Goal: Task Accomplishment & Management: Use online tool/utility

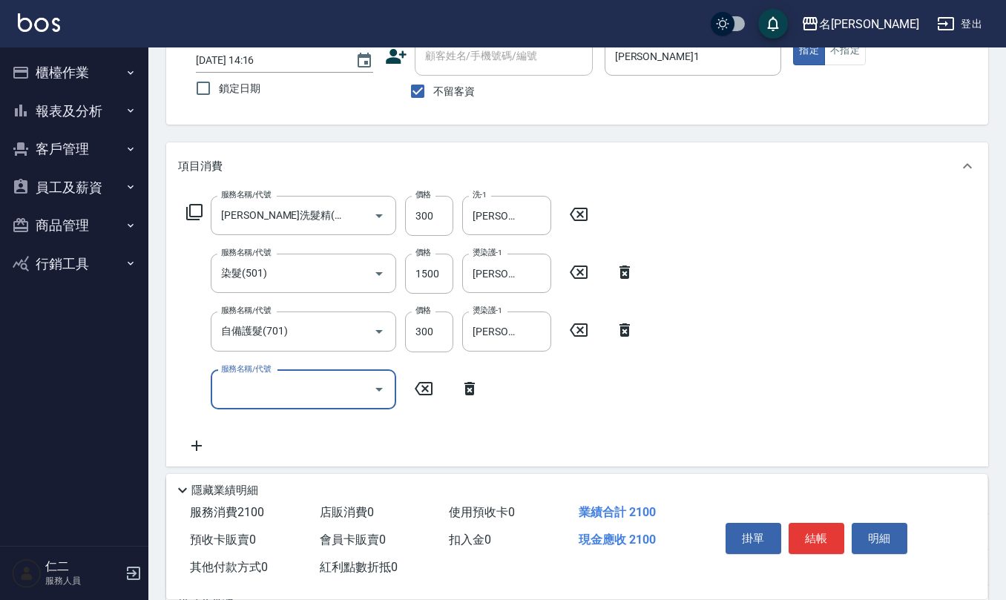
scroll to position [197, 0]
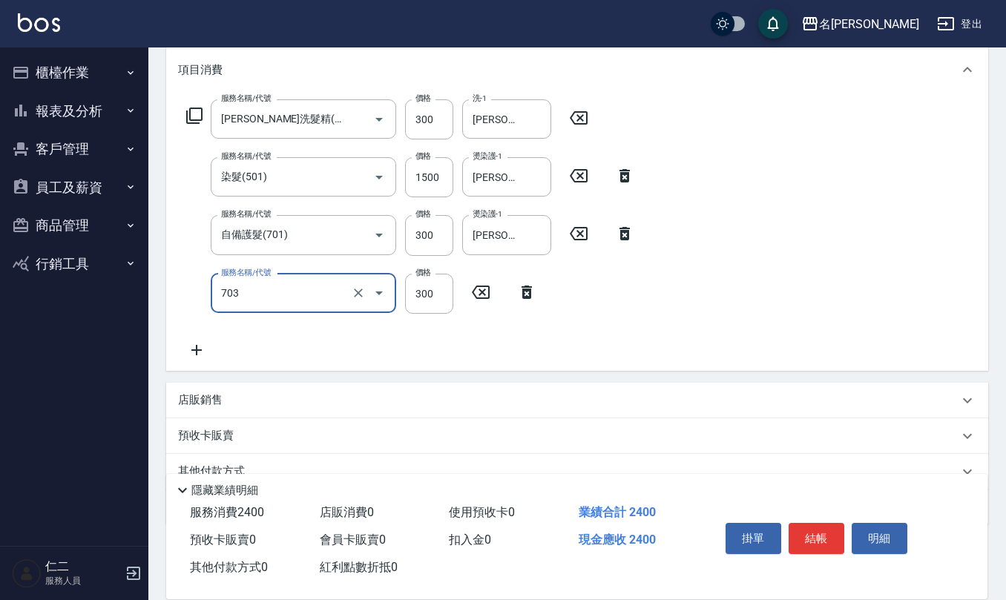
type input "(1236)設計師(703)"
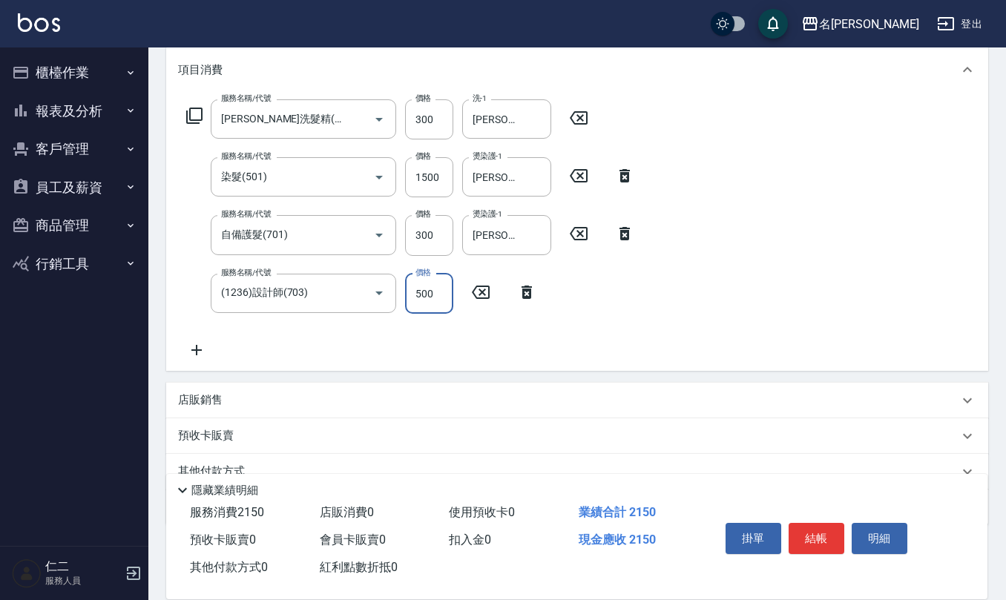
type input "500"
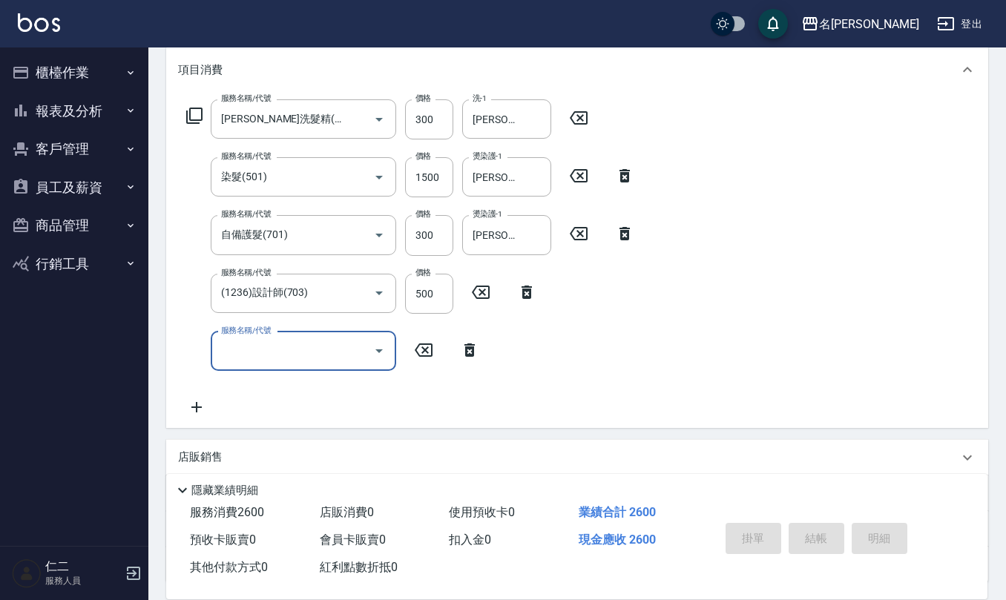
type input "[DATE] 15:14"
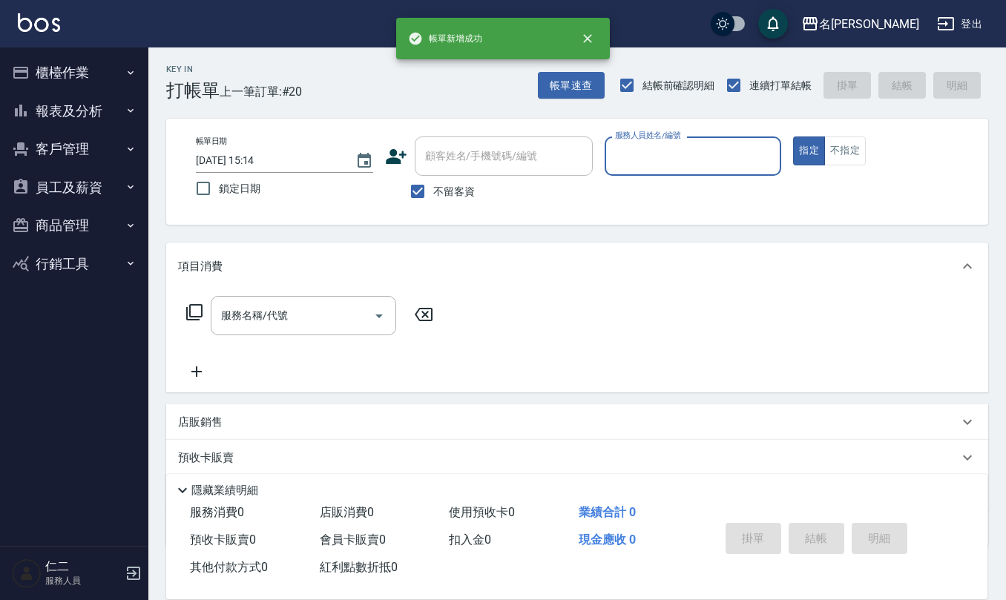
scroll to position [0, 0]
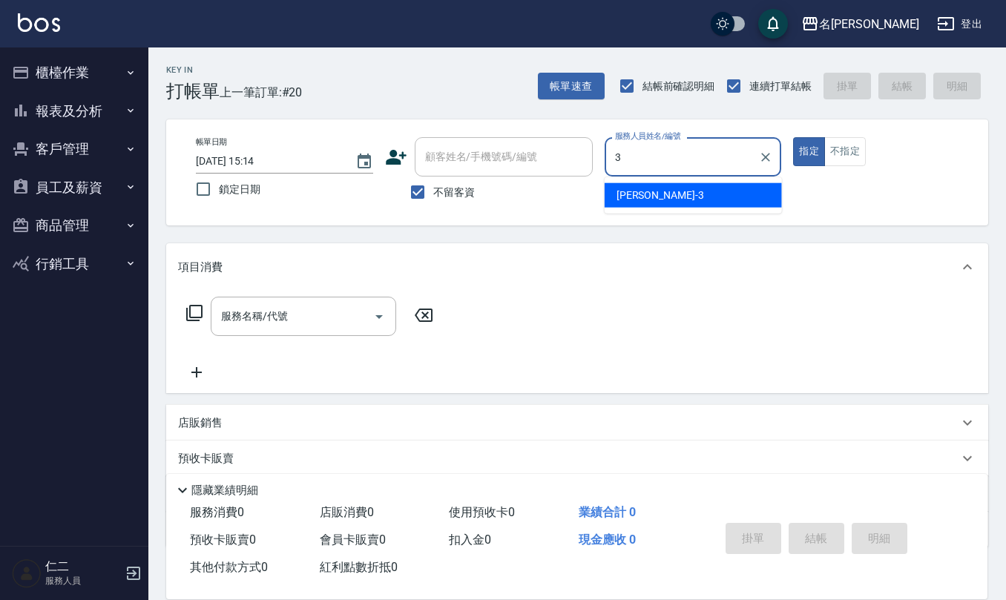
type input "[PERSON_NAME]-3"
type button "true"
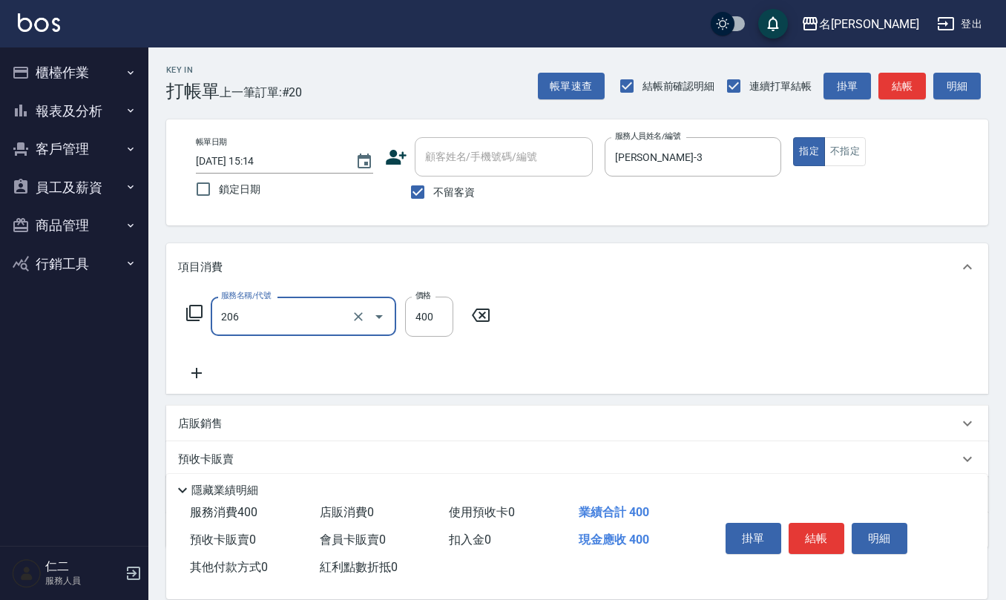
type input "健康洗(206)"
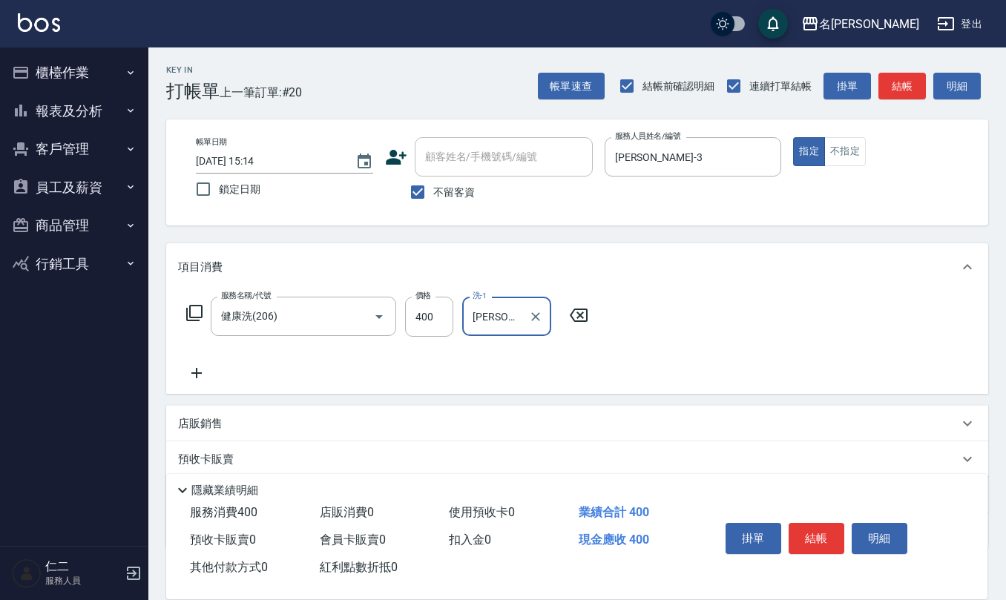
type input "[PERSON_NAME]-21"
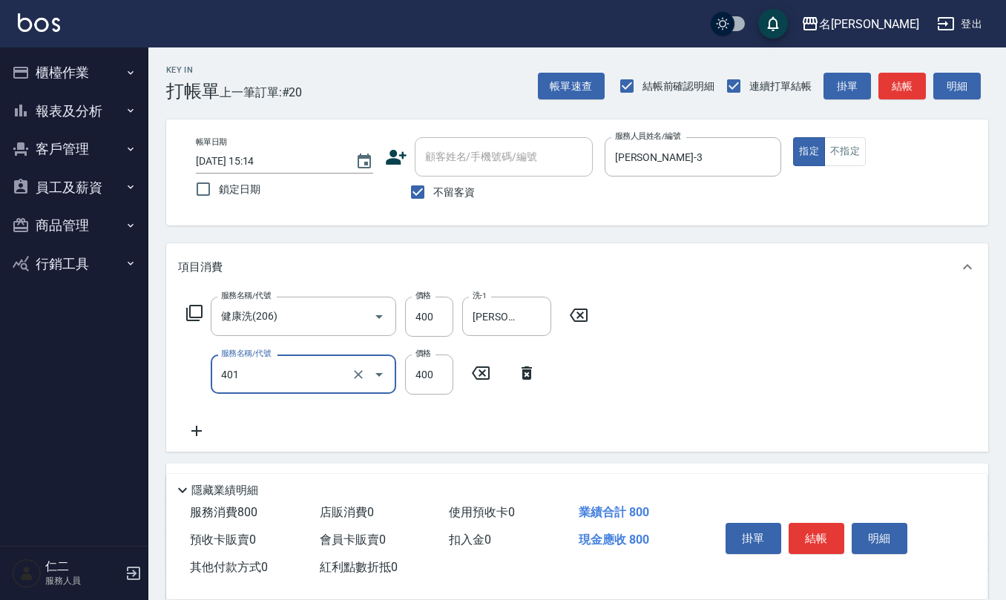
type input "剪髮(401)"
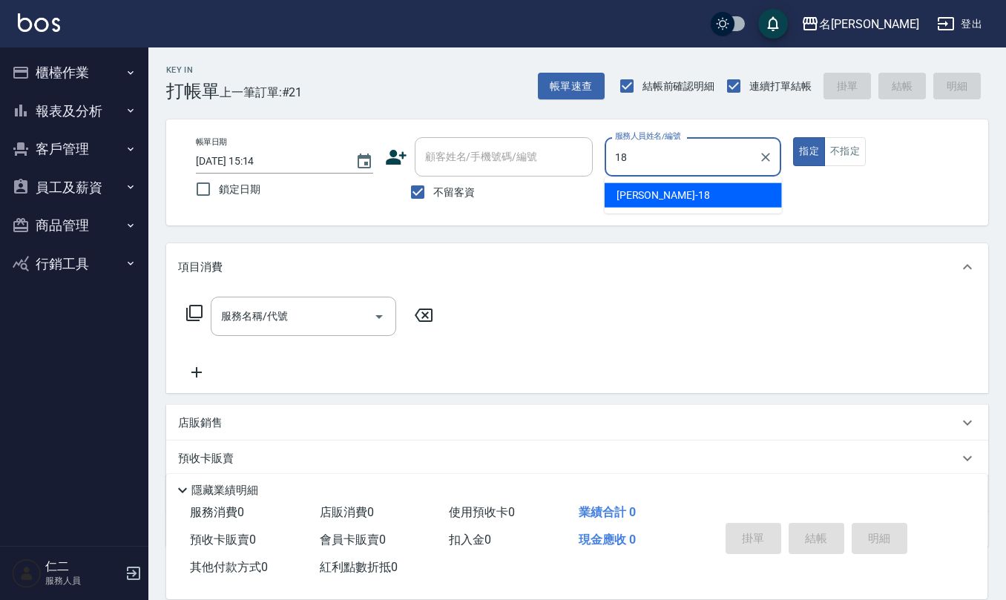
type input "[PERSON_NAME]-18"
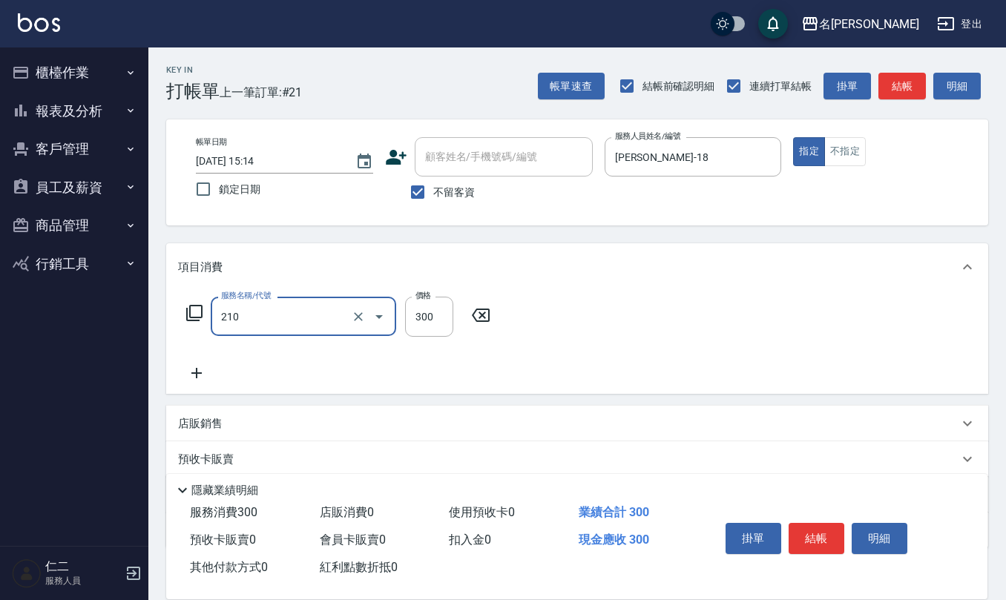
type input "[PERSON_NAME]洗髮精(210)"
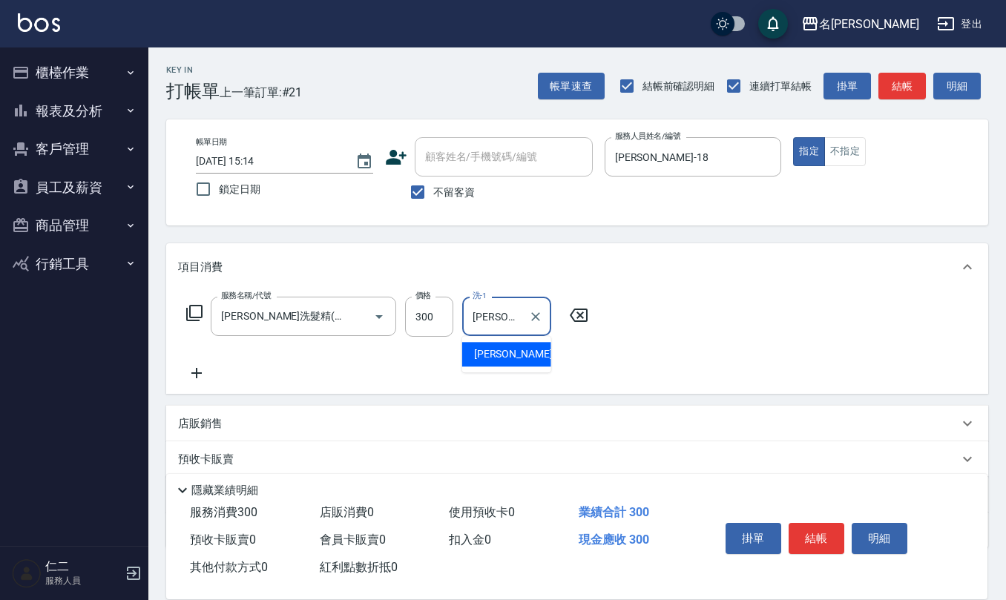
type input "[PERSON_NAME]-33"
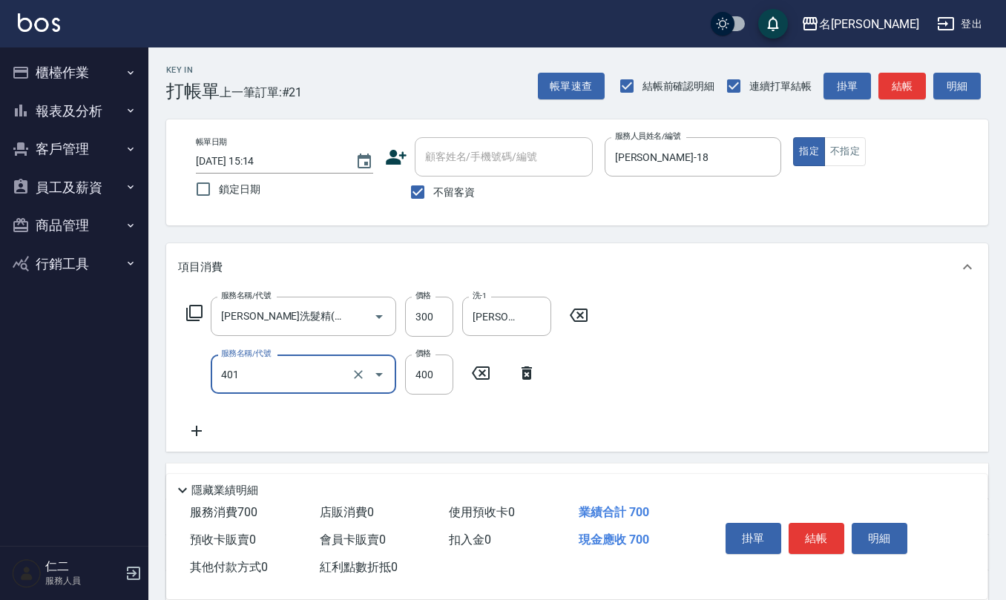
type input "剪髮(401)"
type input "350"
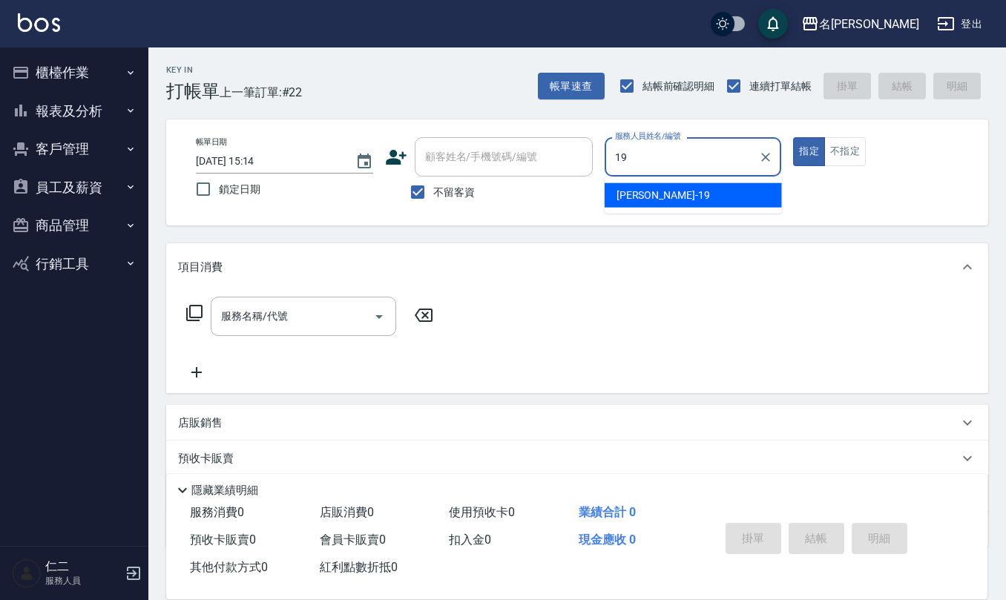
type input "[PERSON_NAME]-19"
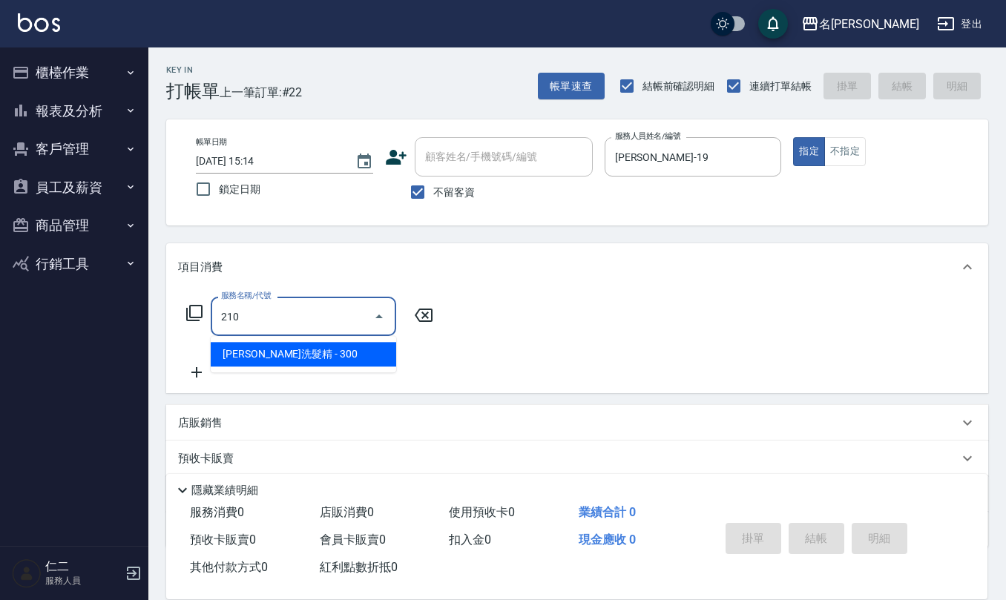
type input "[PERSON_NAME]洗髮精(210)"
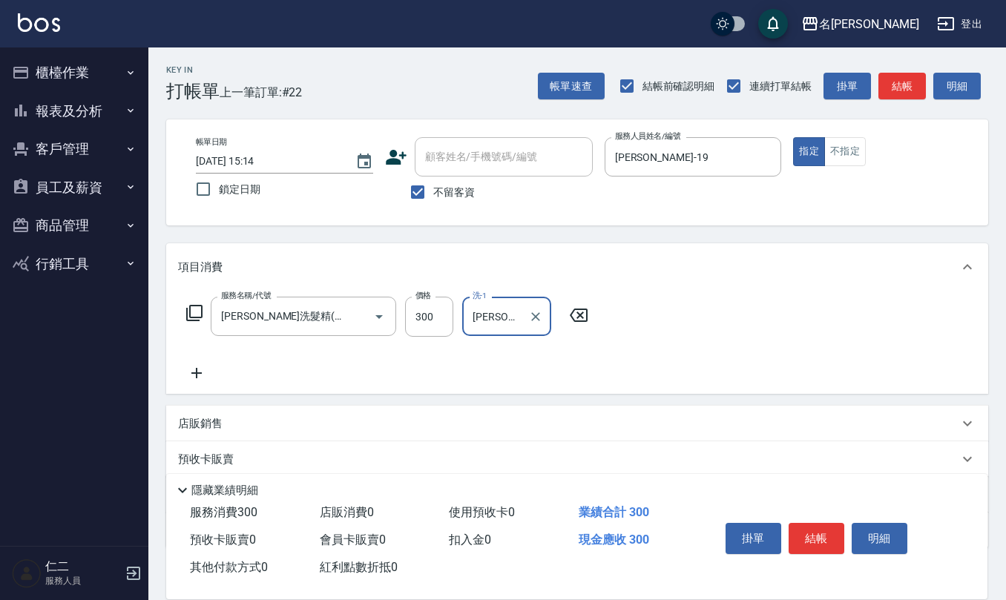
type input "[PERSON_NAME]-20"
